Goal: Transaction & Acquisition: Purchase product/service

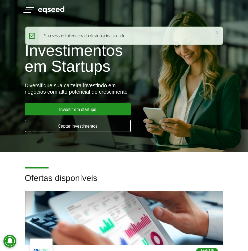
click at [27, 8] on button "Toggle navigation" at bounding box center [29, 9] width 8 height 9
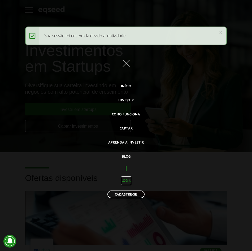
click at [122, 181] on link "Login" at bounding box center [126, 180] width 10 height 9
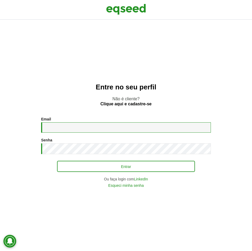
type input "**********"
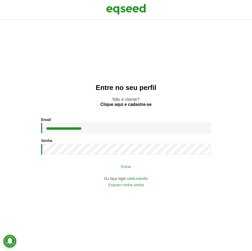
click at [116, 165] on button "Entrar" at bounding box center [126, 166] width 138 height 10
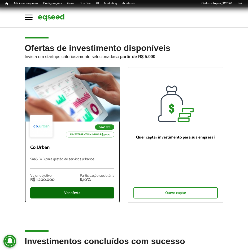
click at [80, 192] on div "Ver oferta" at bounding box center [72, 192] width 84 height 11
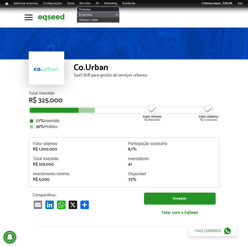
click at [89, 8] on link "Rodadas" at bounding box center [98, 9] width 42 height 5
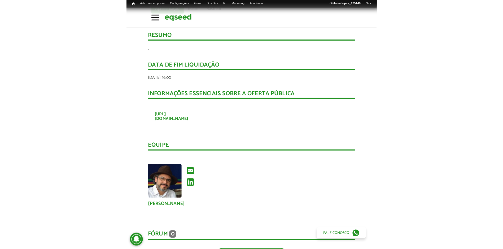
scroll to position [186, 0]
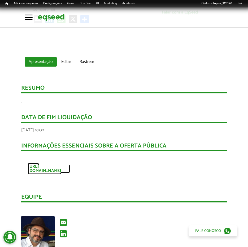
click at [62, 166] on link "[URL][DOMAIN_NAME]" at bounding box center [49, 168] width 42 height 8
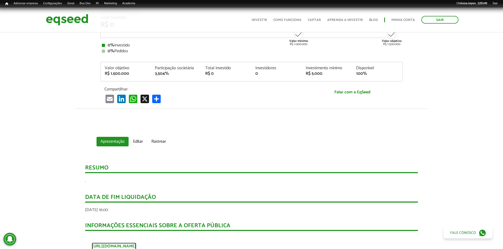
scroll to position [0, 0]
